Goal: Information Seeking & Learning: Learn about a topic

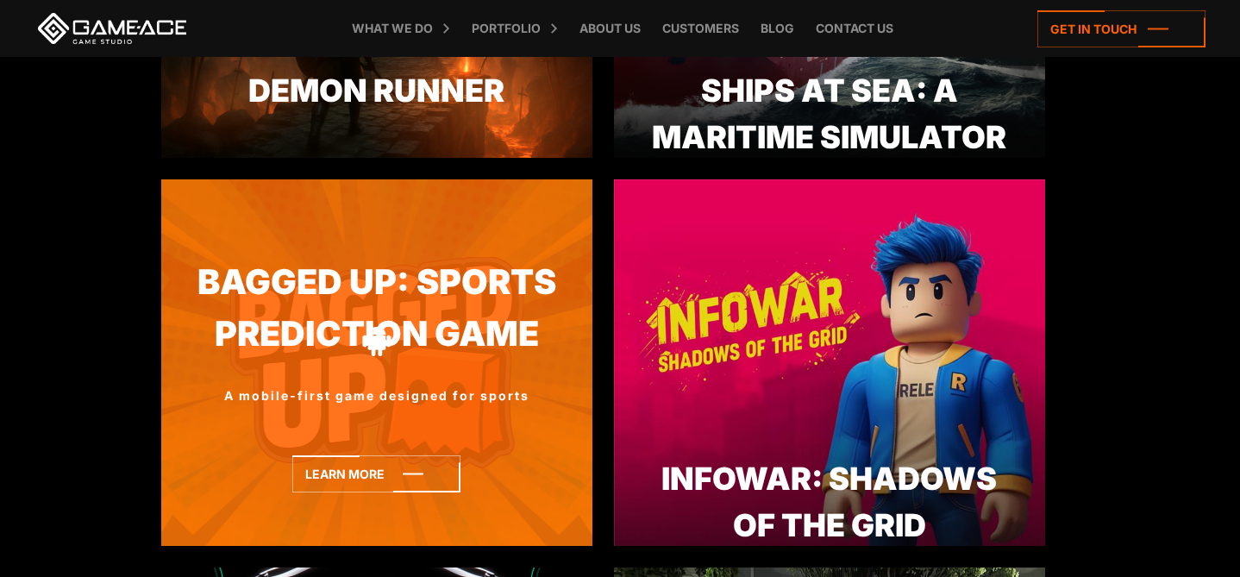
scroll to position [793, 0]
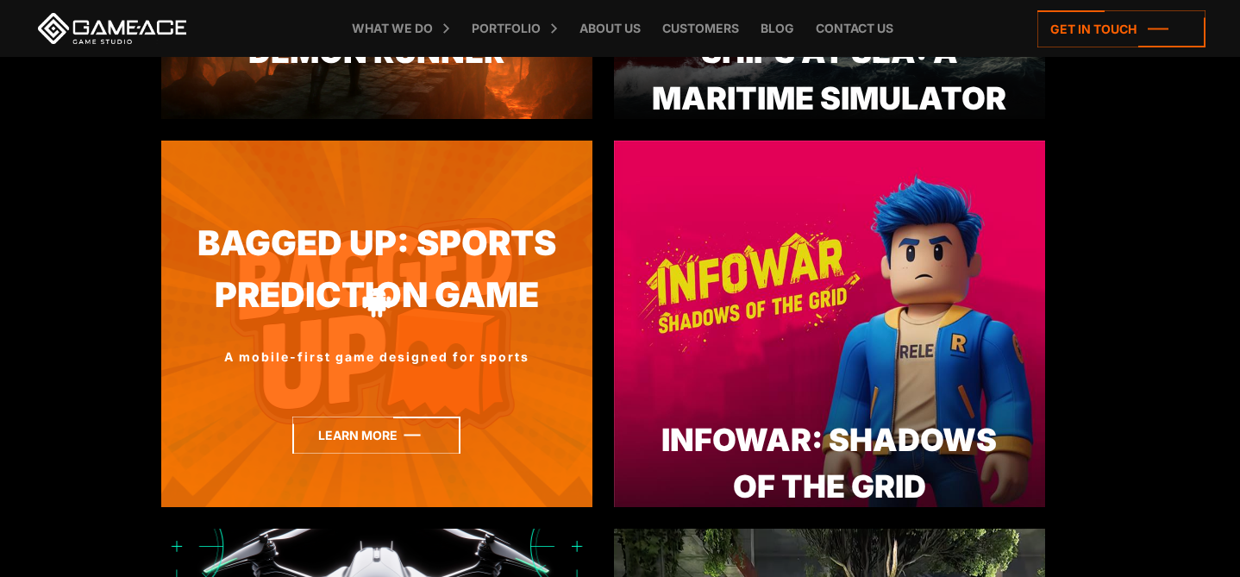
click at [434, 438] on icon at bounding box center [376, 435] width 168 height 37
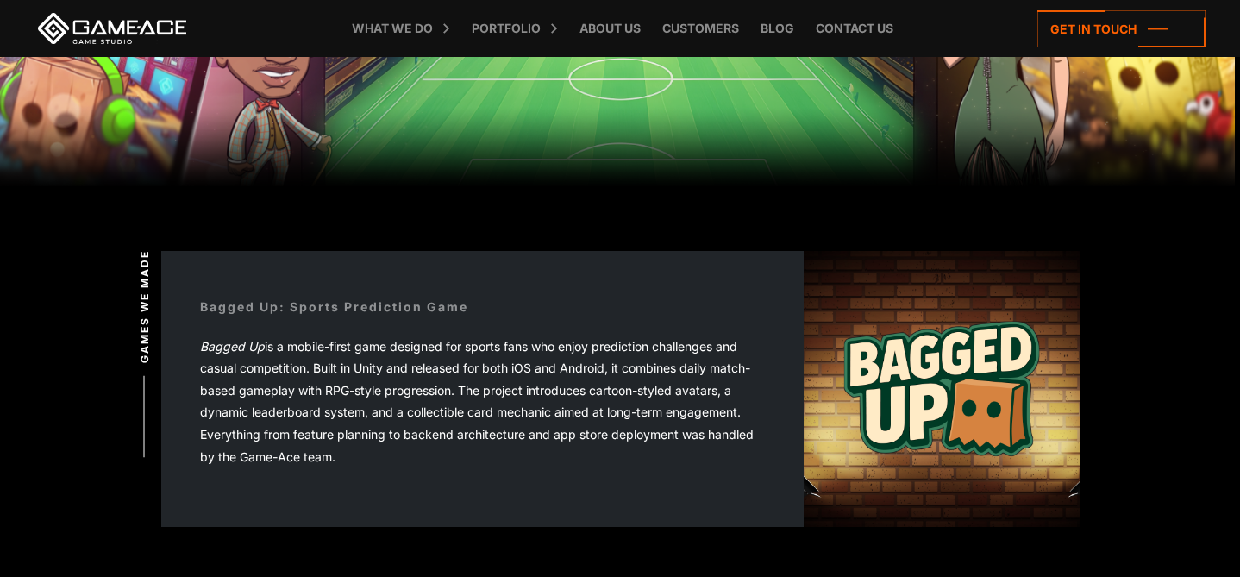
scroll to position [186, 0]
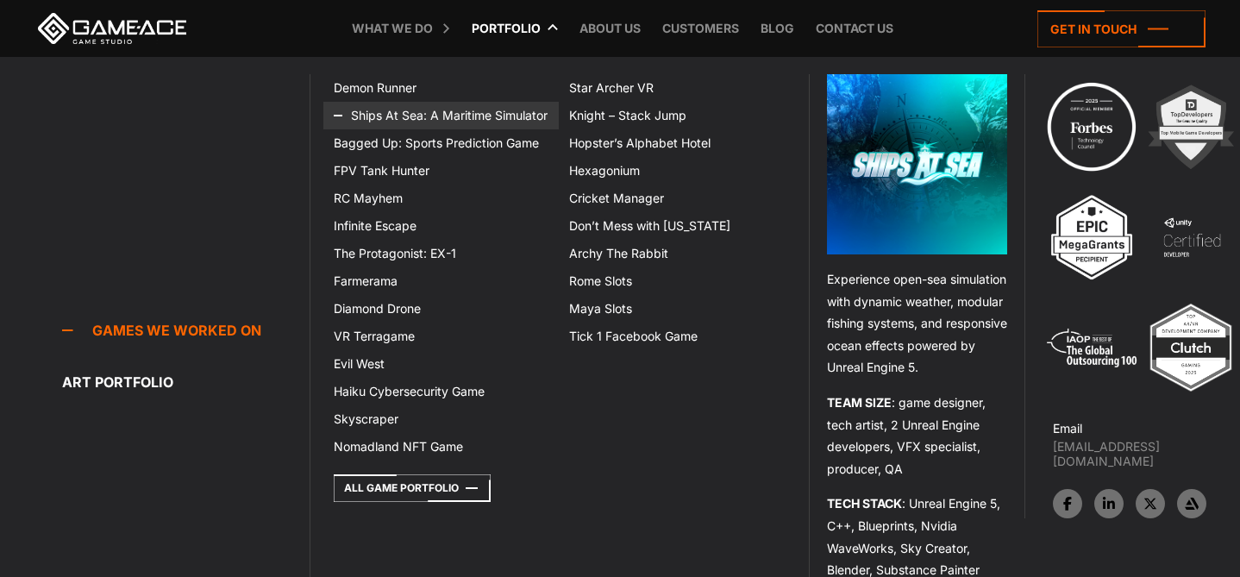
click at [455, 119] on link "Ships At Sea: A Maritime Simulator" at bounding box center [441, 116] width 236 height 28
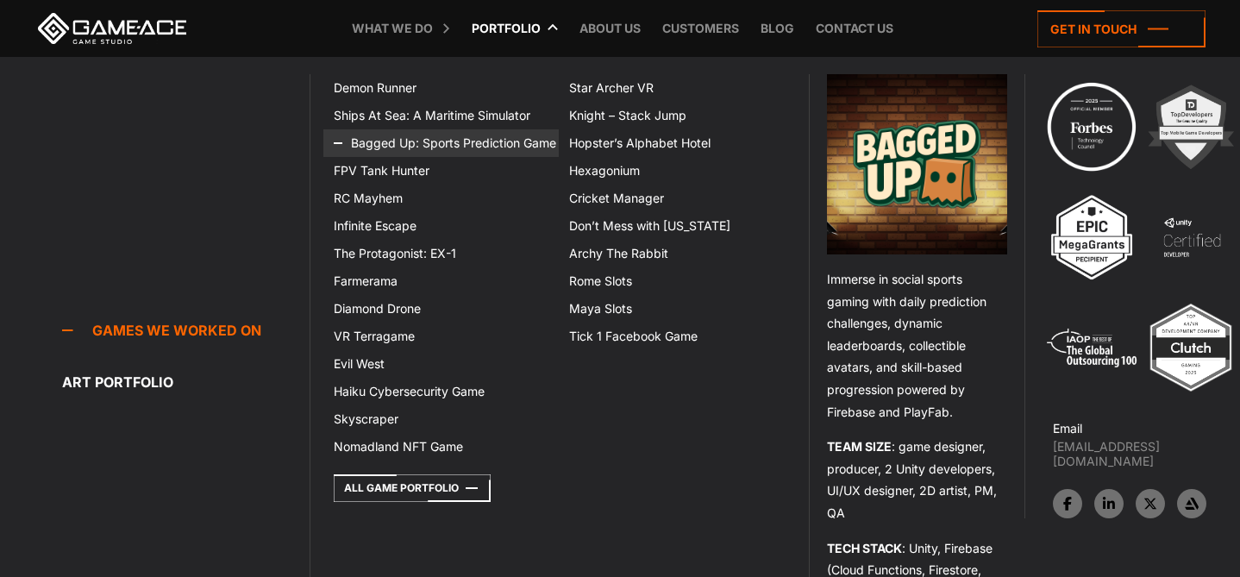
click at [416, 141] on link "Bagged Up: Sports Prediction Game" at bounding box center [441, 143] width 236 height 28
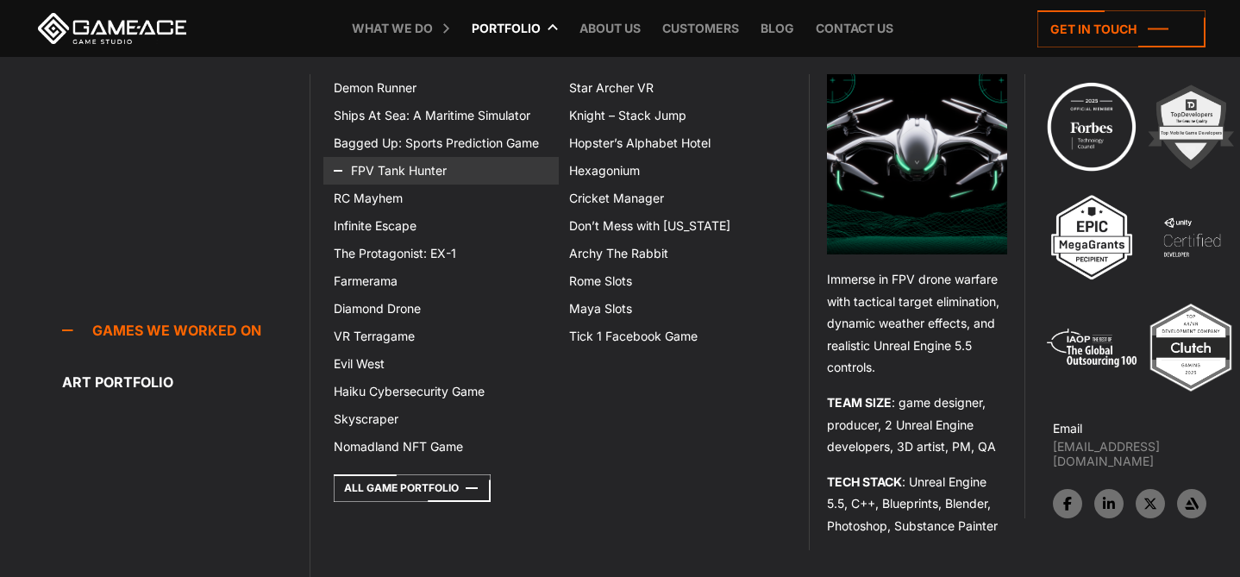
click at [411, 173] on link "FPV Tank Hunter" at bounding box center [441, 171] width 236 height 28
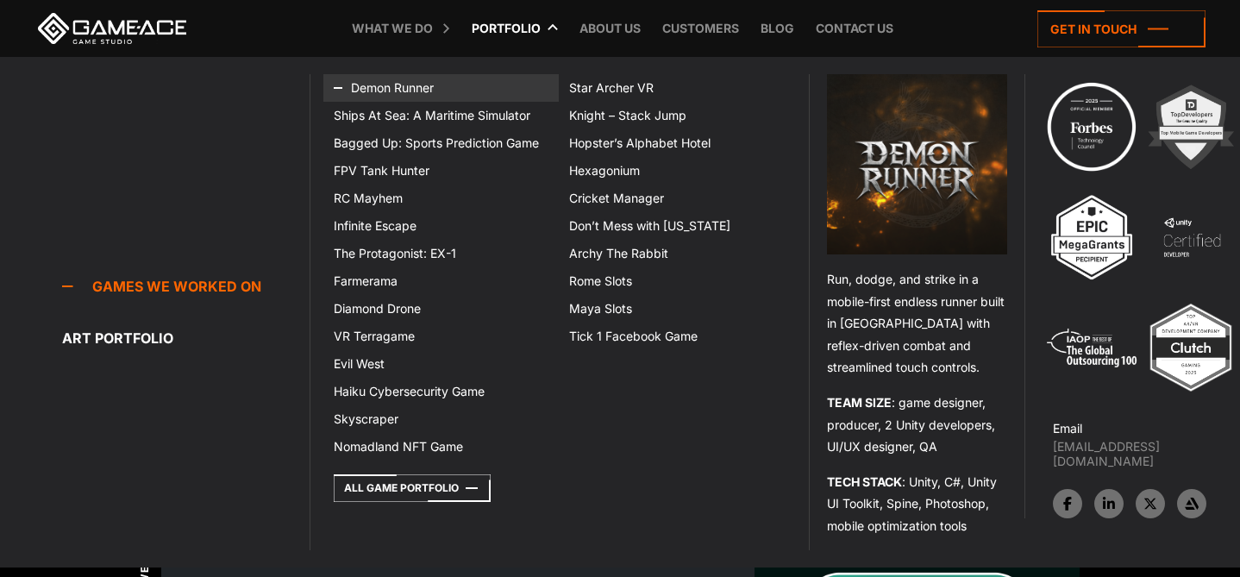
click at [395, 87] on link "Demon Runner" at bounding box center [441, 88] width 236 height 28
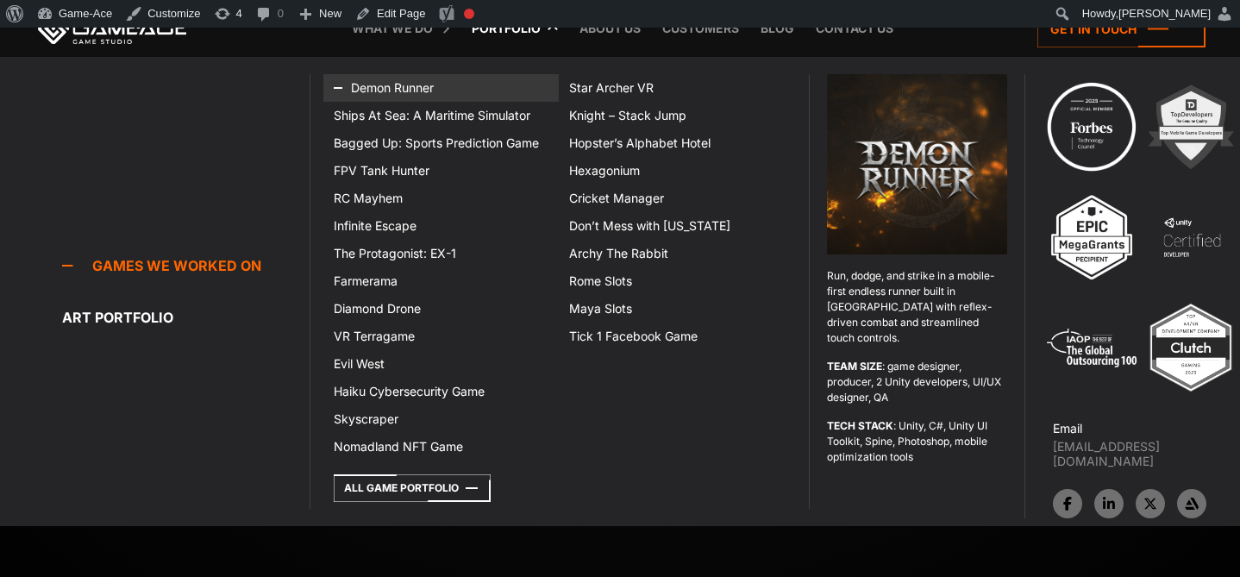
click at [405, 83] on link "Demon Runner" at bounding box center [441, 88] width 236 height 28
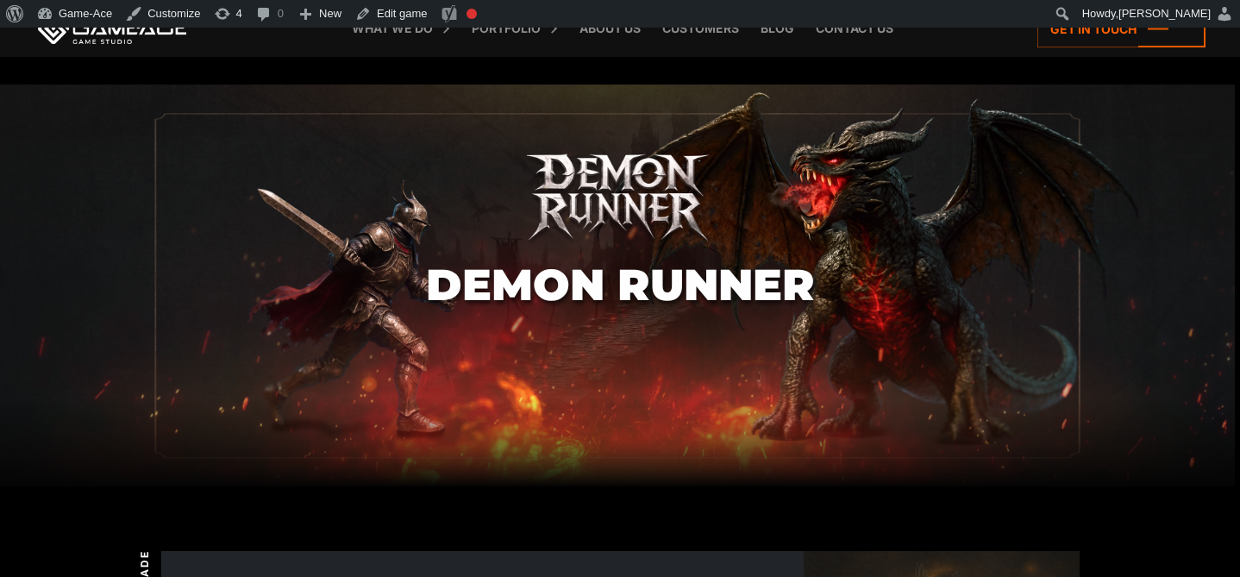
click at [398, 2] on link "Edit game" at bounding box center [391, 14] width 86 height 28
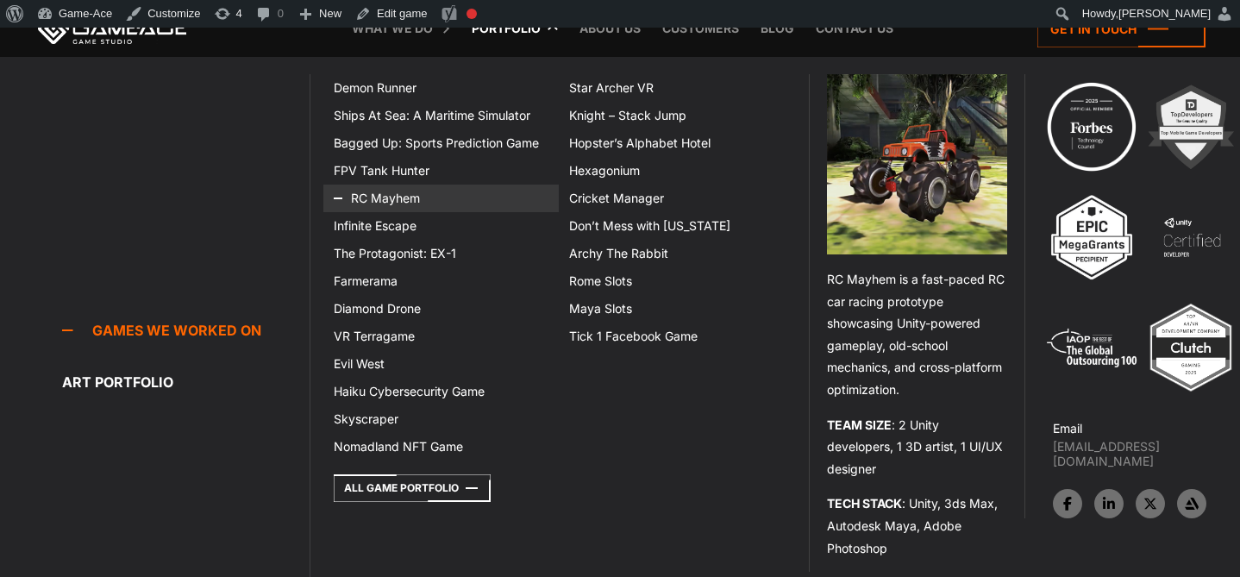
click at [405, 195] on link "RC Mayhem" at bounding box center [441, 199] width 236 height 28
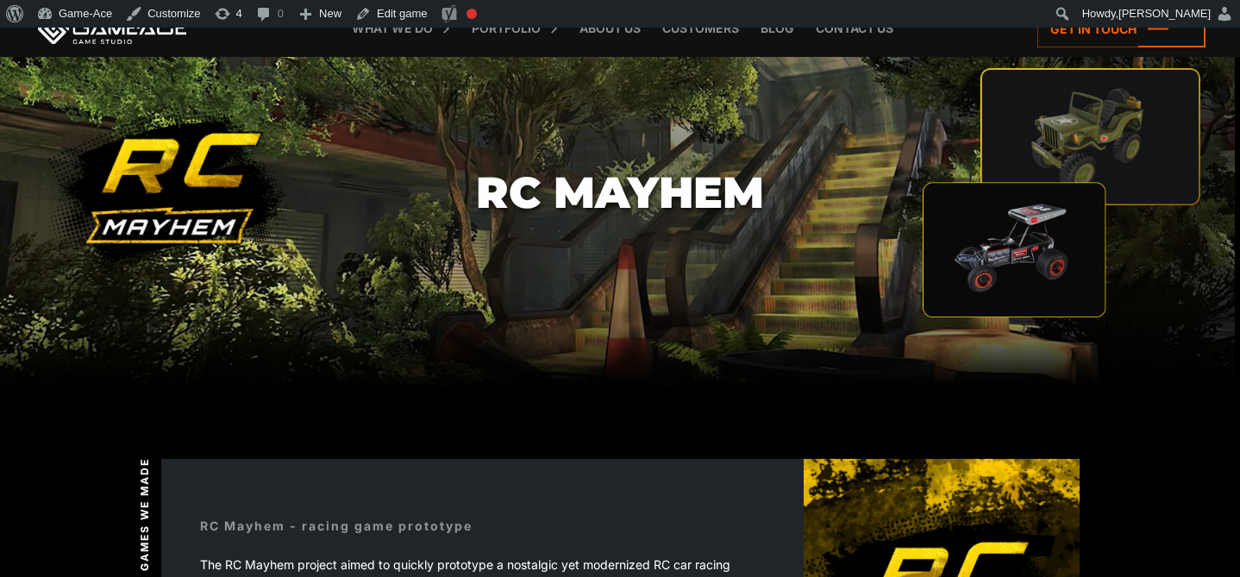
scroll to position [93, 0]
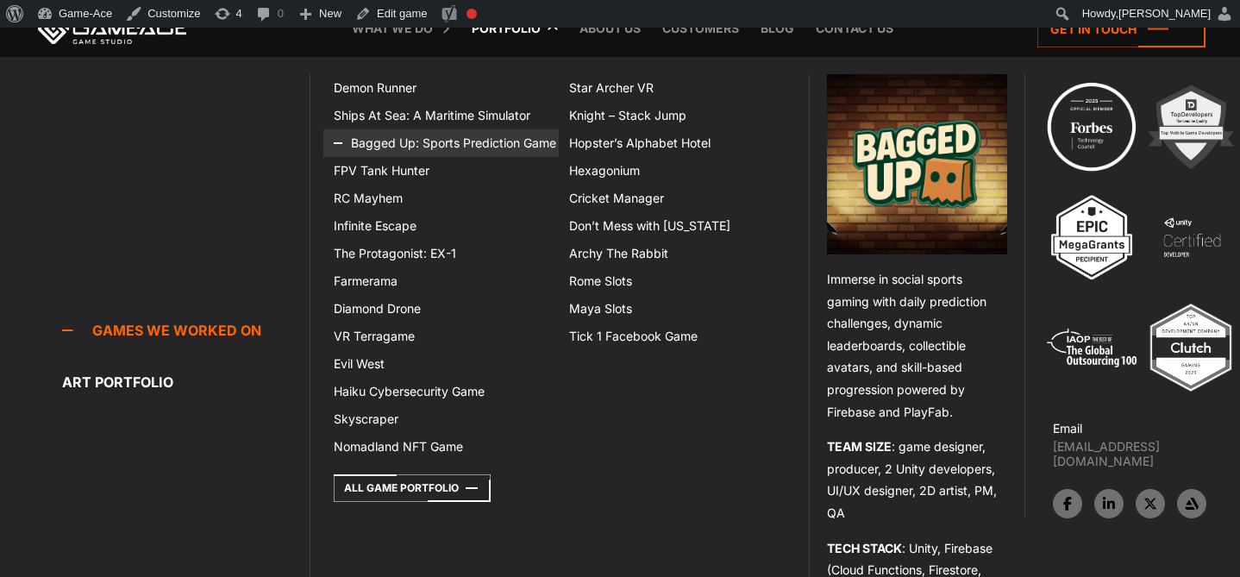
click at [425, 141] on link "Bagged Up: Sports Prediction Game" at bounding box center [441, 143] width 236 height 28
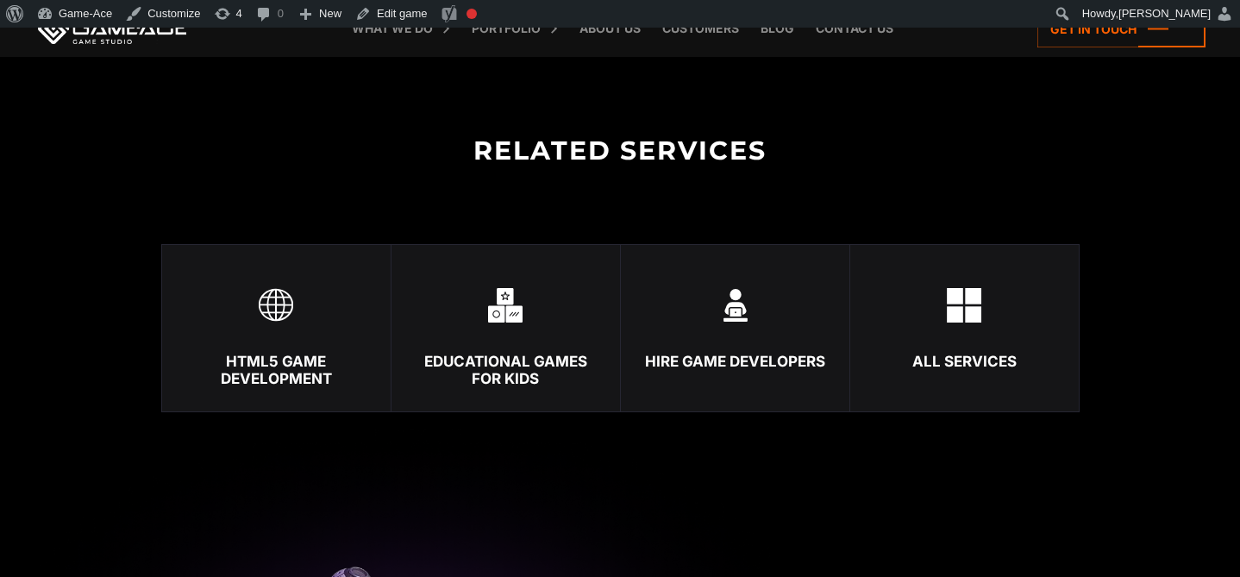
scroll to position [2657, 0]
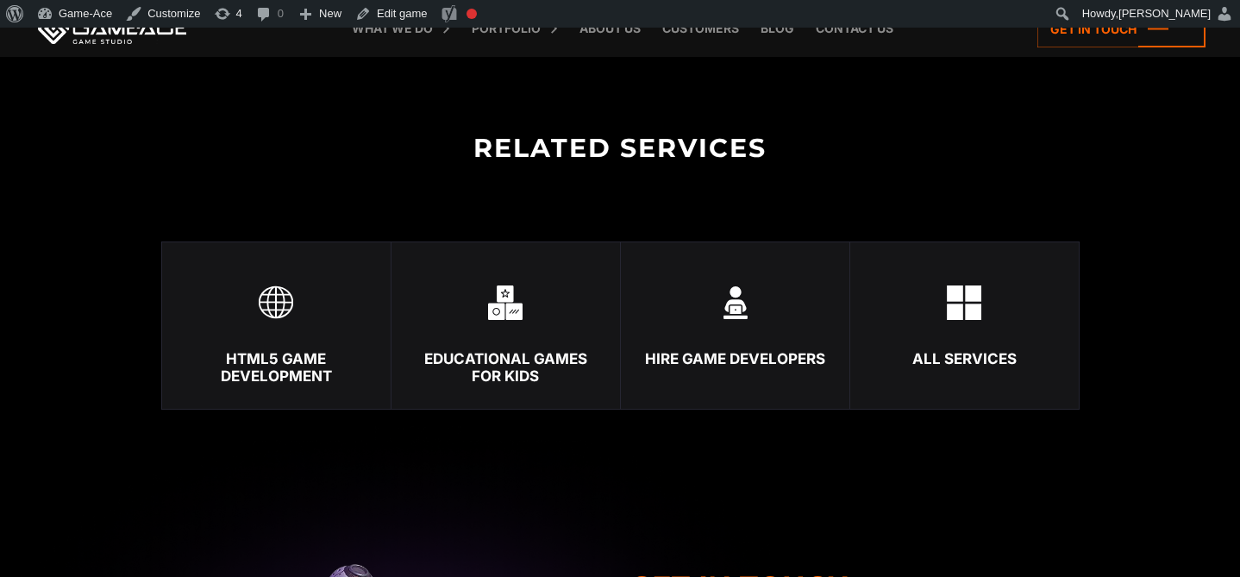
click at [751, 311] on img at bounding box center [735, 302] width 35 height 35
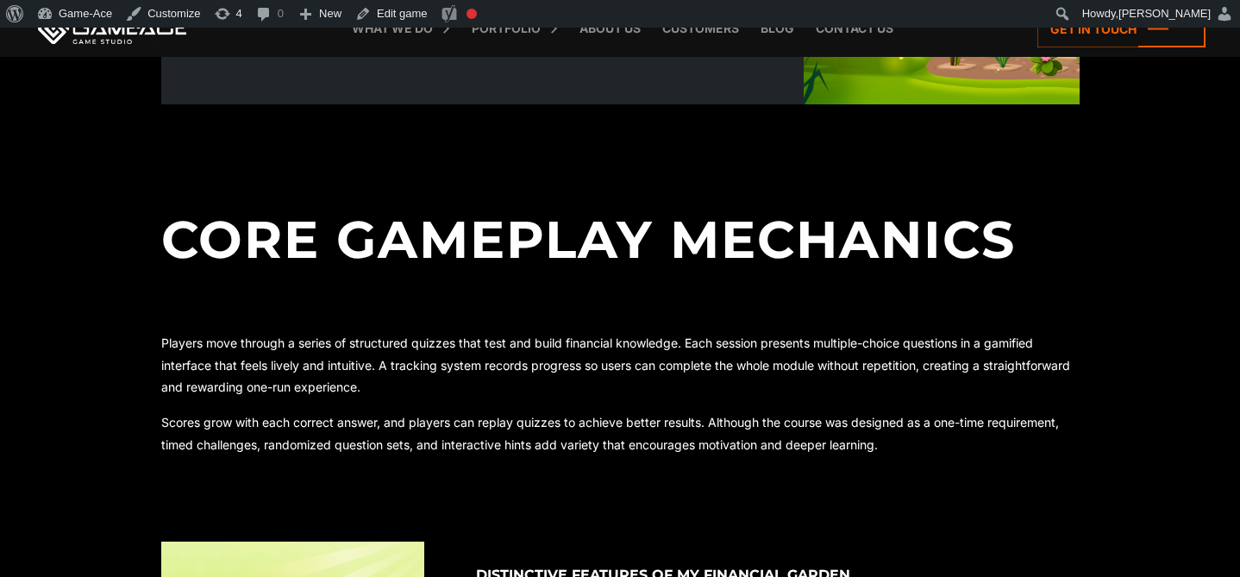
scroll to position [644, 0]
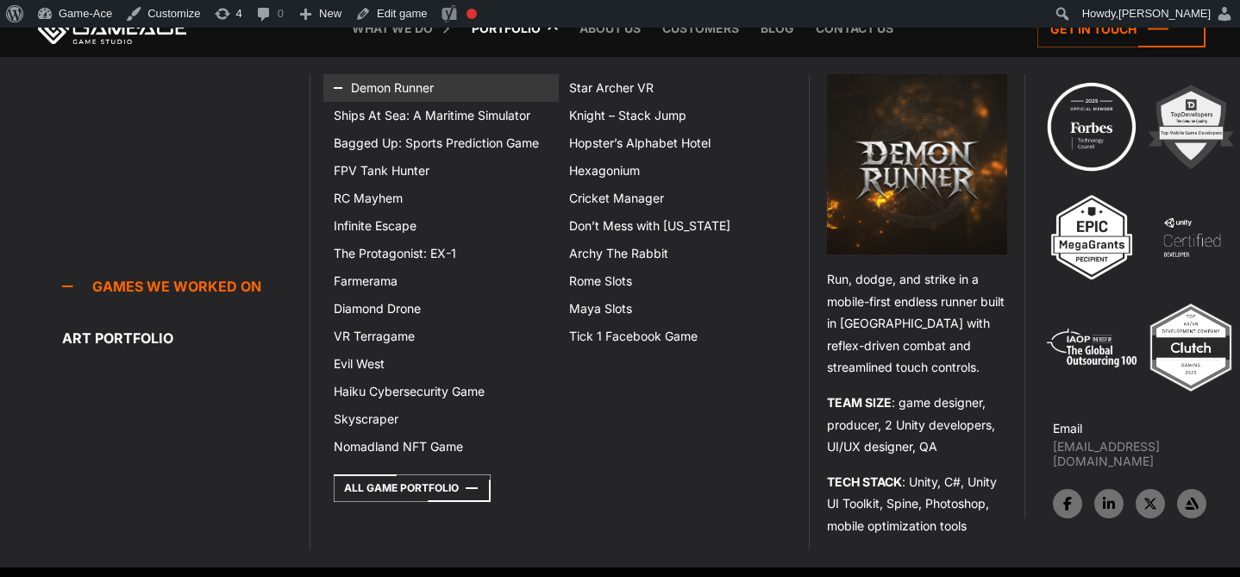
click at [405, 90] on link "Demon Runner" at bounding box center [441, 88] width 236 height 28
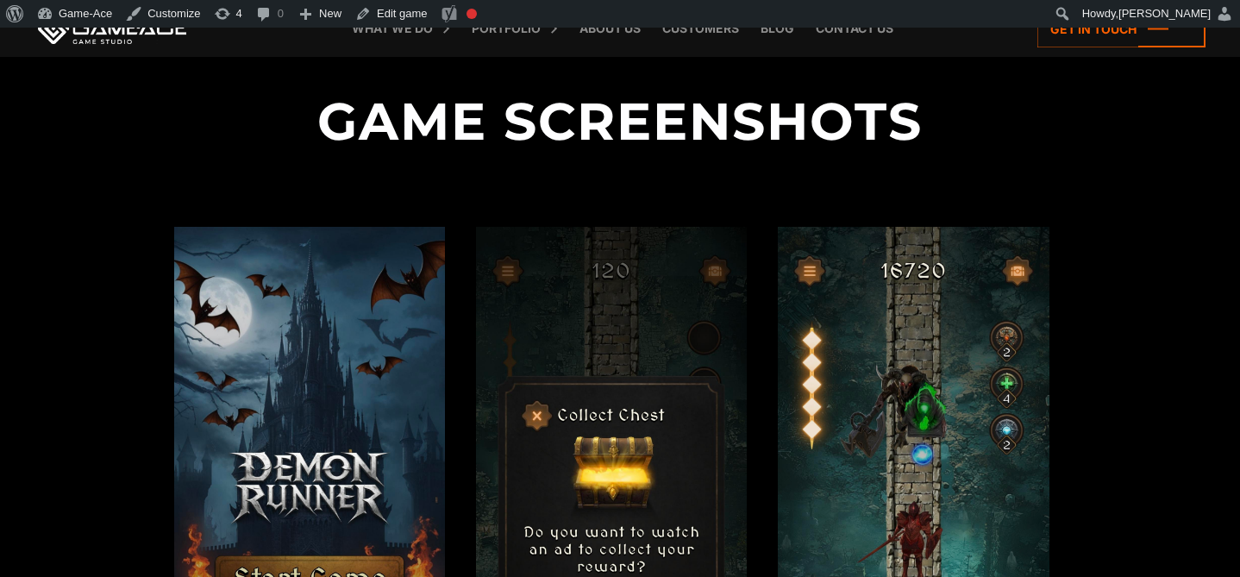
scroll to position [1727, 0]
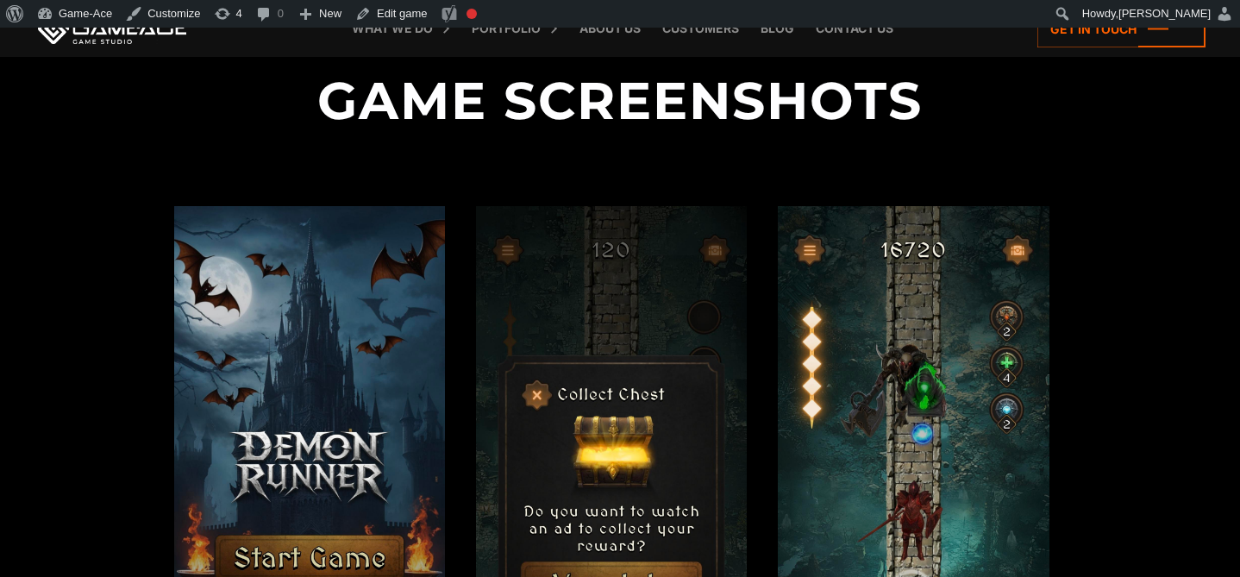
click at [820, 94] on h2 "Game Screenshots" at bounding box center [620, 86] width 919 height 179
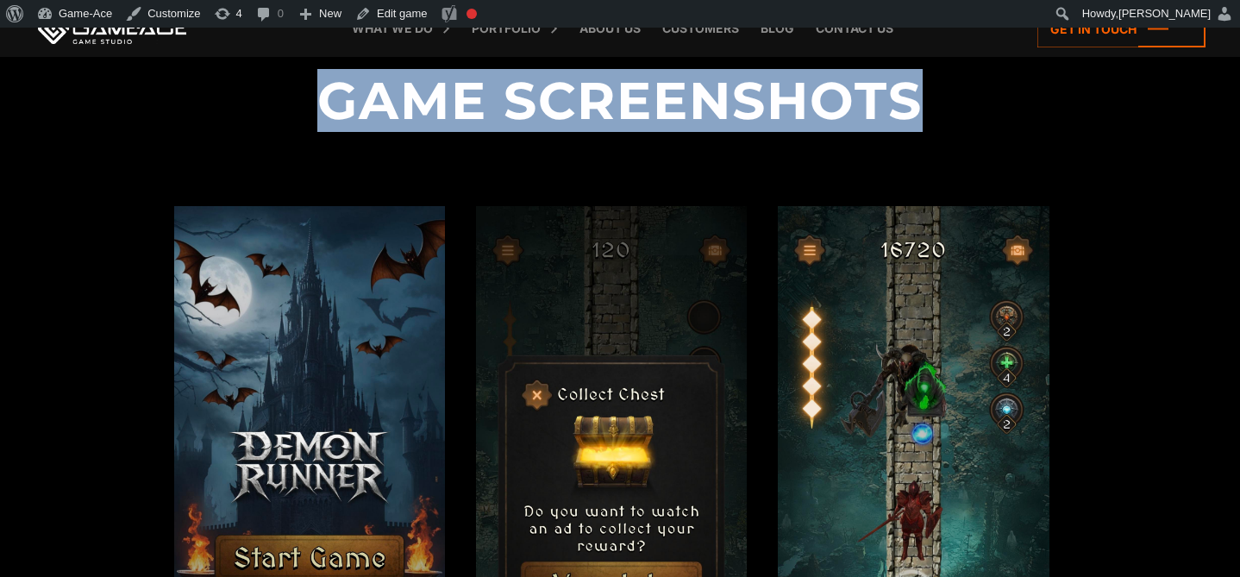
drag, startPoint x: 953, startPoint y: 91, endPoint x: 321, endPoint y: 83, distance: 632.3
click at [319, 82] on h2 "Game Screenshots" at bounding box center [620, 86] width 919 height 179
copy h2 "Game Screenshots"
click at [395, 13] on link "Edit game" at bounding box center [391, 14] width 86 height 28
